Goal: Find specific page/section: Find specific page/section

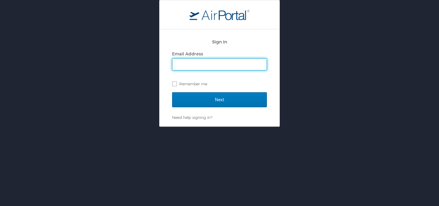
type input "cheryl.piro@cbtravel.com"
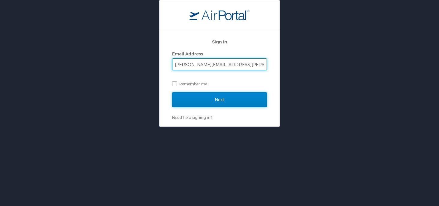
click at [217, 96] on input "Next" at bounding box center [219, 99] width 95 height 15
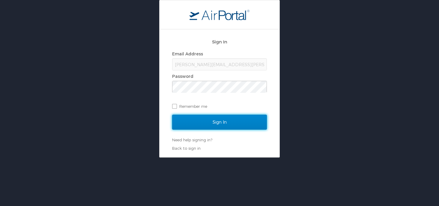
click at [216, 125] on input "Sign In" at bounding box center [219, 122] width 95 height 15
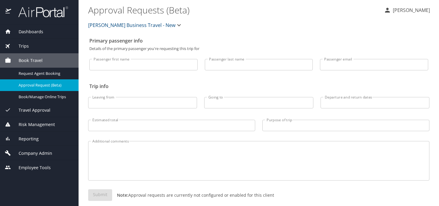
click at [29, 150] on span "Company Admin" at bounding box center [31, 153] width 41 height 7
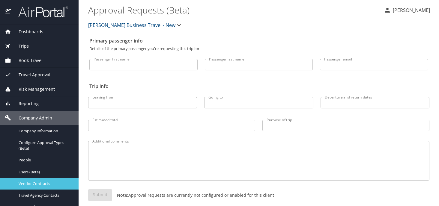
click at [38, 181] on span "Vendor Contracts" at bounding box center [45, 184] width 53 height 6
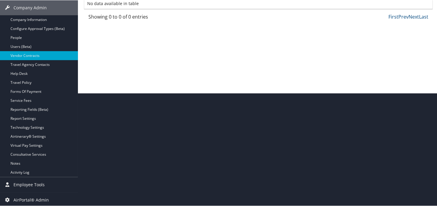
scroll to position [114, 0]
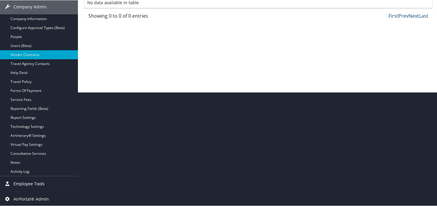
click at [41, 182] on span "Employee Tools" at bounding box center [29, 183] width 31 height 15
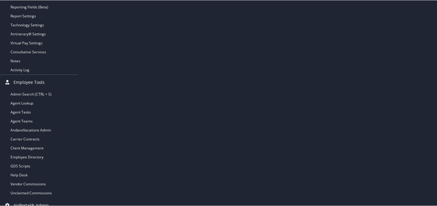
scroll to position [222, 0]
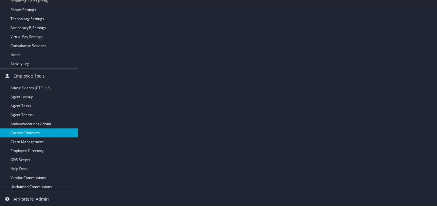
click at [37, 132] on link "Carrier Contracts" at bounding box center [39, 132] width 78 height 9
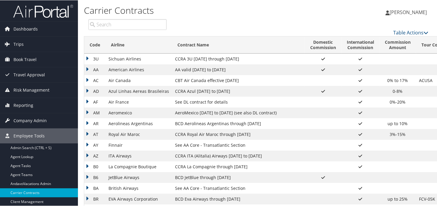
click at [120, 22] on input "search" at bounding box center [128, 24] width 78 height 11
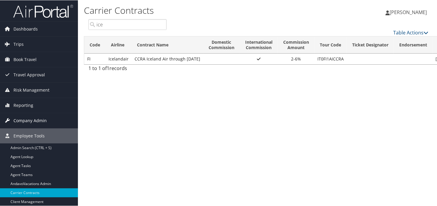
type input "ice"
